Goal: Information Seeking & Learning: Learn about a topic

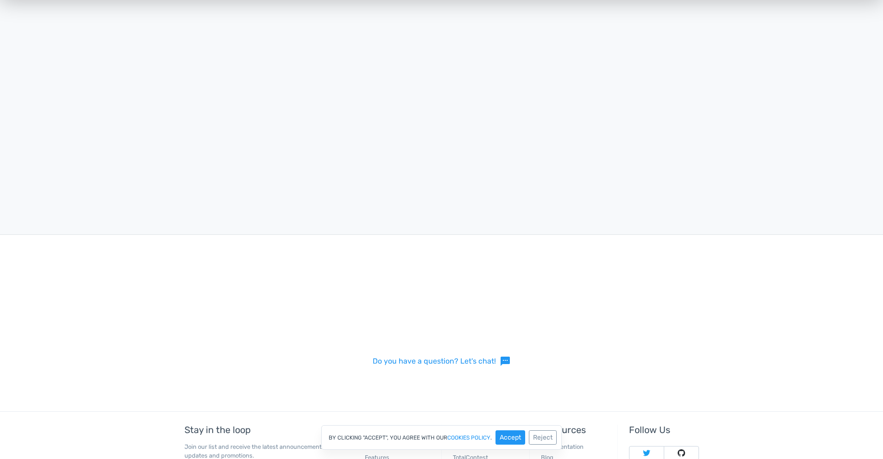
scroll to position [2155, 0]
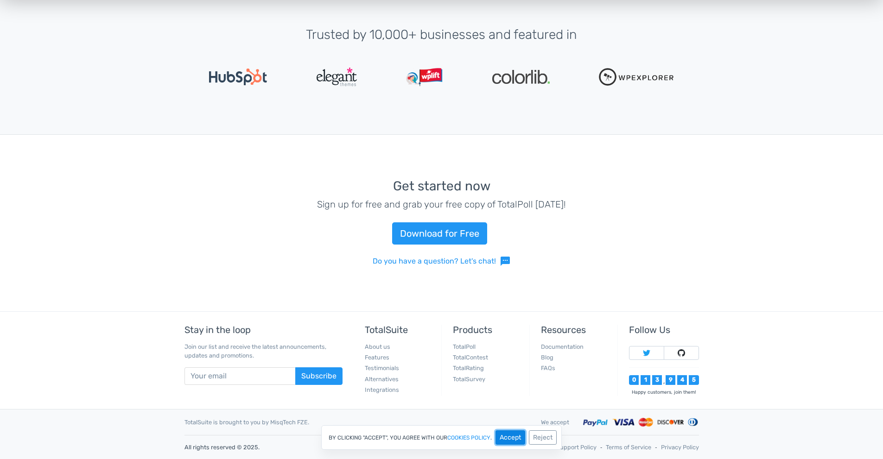
click at [506, 441] on button "Accept" at bounding box center [510, 437] width 30 height 14
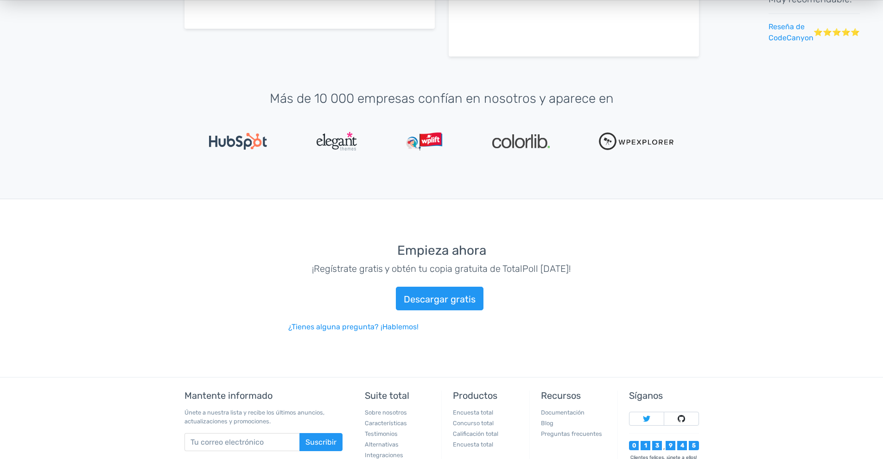
scroll to position [2580, 0]
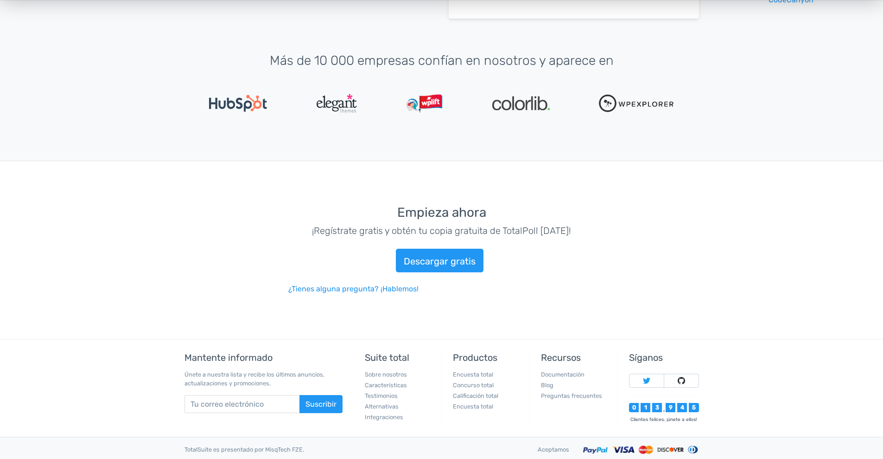
click at [767, 385] on footer "Mantente informado Únete a nuestra lista y recibe los últimos anuncios, actuali…" at bounding box center [441, 413] width 883 height 148
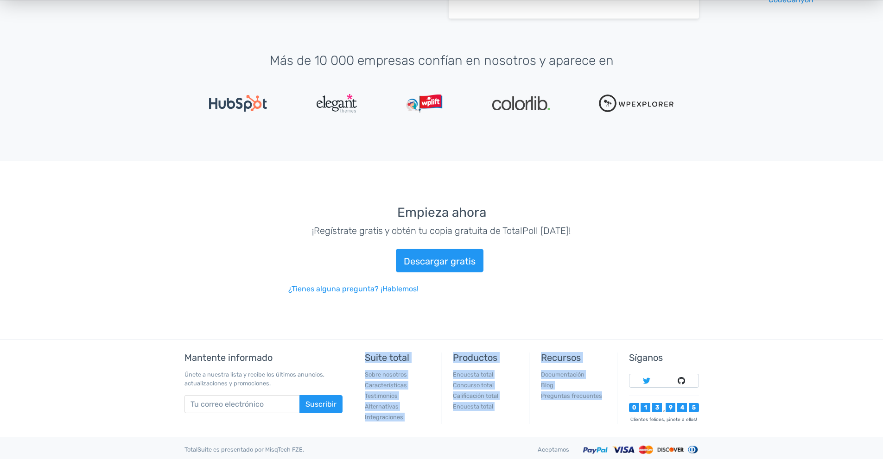
drag, startPoint x: 602, startPoint y: 367, endPoint x: 361, endPoint y: 326, distance: 245.0
click at [361, 340] on nav "Mantente informado Únete a nuestra lista y recibe los últimos anuncios, actuali…" at bounding box center [441, 388] width 528 height 97
click at [463, 408] on nav "Mantente informado Únete a nuestra lista y recibe los últimos anuncios, actuali…" at bounding box center [441, 388] width 528 height 97
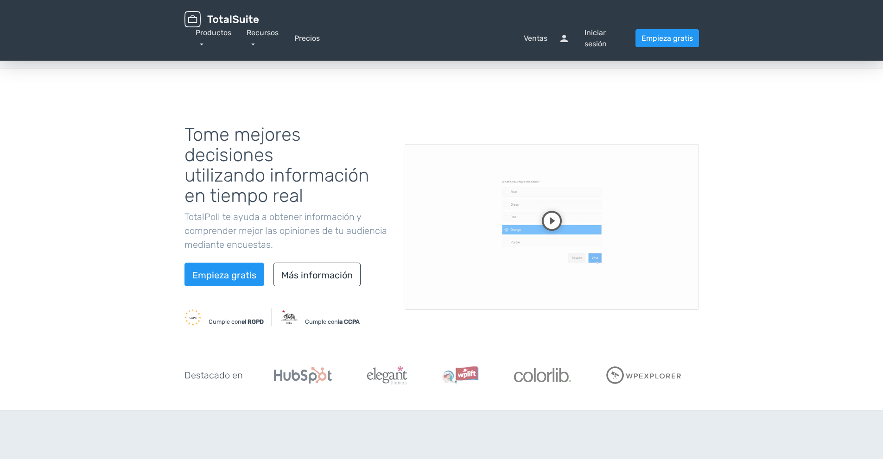
scroll to position [0, 0]
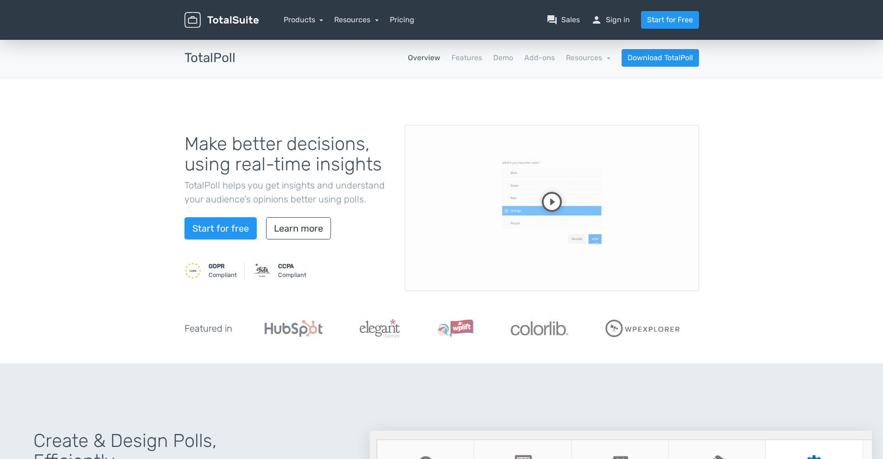
click at [764, 98] on div "Make better decisions, using real-time insights TotalPoll helps you get insight…" at bounding box center [441, 221] width 883 height 286
click at [582, 59] on link "Resources" at bounding box center [588, 57] width 44 height 9
click at [356, 21] on link "Resources" at bounding box center [356, 19] width 44 height 9
click at [295, 23] on link "Products" at bounding box center [304, 19] width 40 height 9
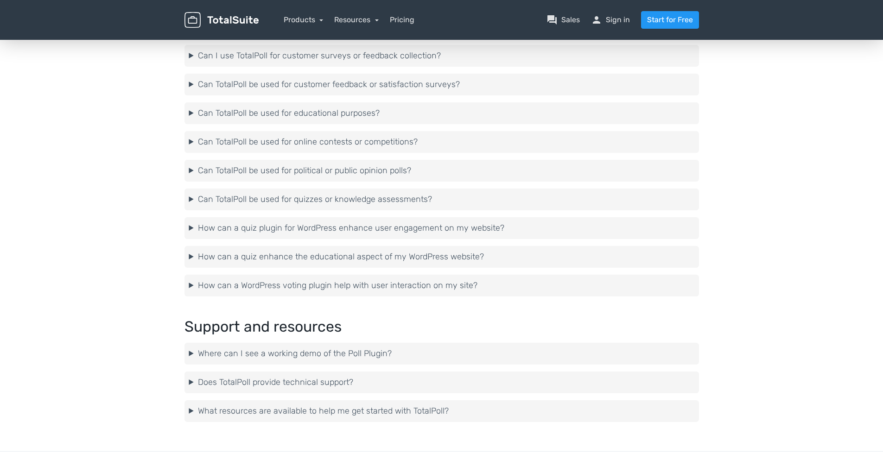
scroll to position [2356, 0]
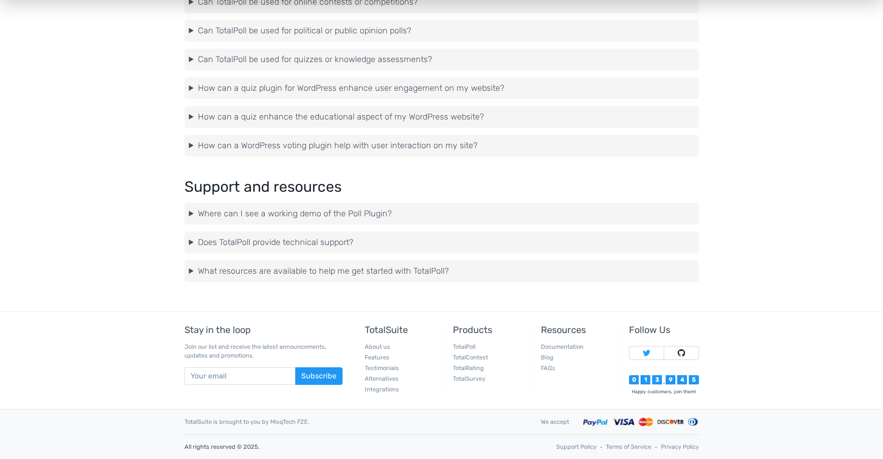
click at [409, 253] on details "Does TotalPoll provide technical support? Yes, we offer excellent technical sup…" at bounding box center [441, 243] width 514 height 22
click at [403, 250] on details "Does TotalPoll provide technical support? Yes, we offer excellent technical sup…" at bounding box center [441, 243] width 514 height 22
click at [360, 246] on summary "Does TotalPoll provide technical support?" at bounding box center [441, 242] width 505 height 13
